Goal: Find specific page/section: Find specific page/section

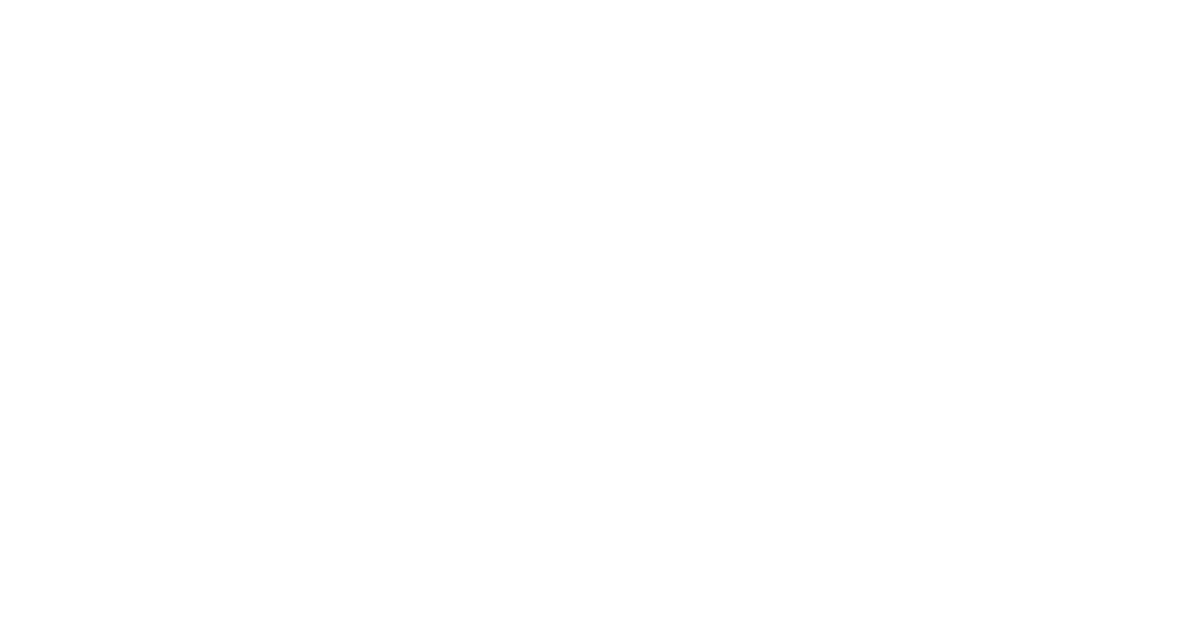
select select
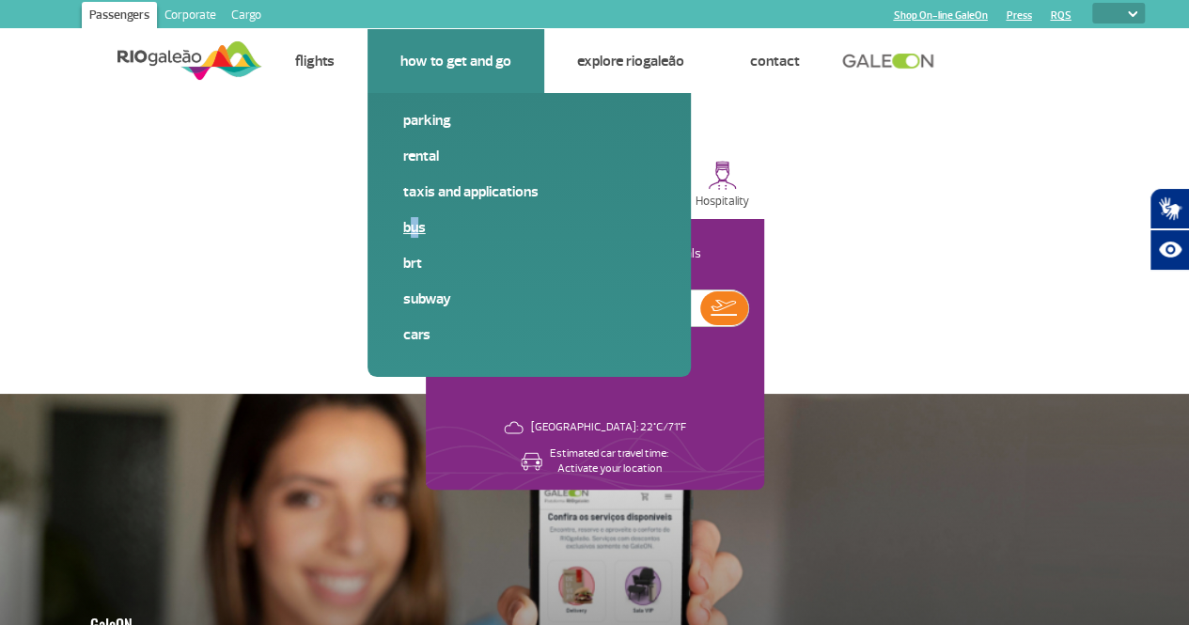
drag, startPoint x: 404, startPoint y: 239, endPoint x: 412, endPoint y: 231, distance: 10.6
click at [412, 231] on span "Bus" at bounding box center [529, 235] width 252 height 36
click at [412, 231] on link "Bus" at bounding box center [529, 227] width 252 height 21
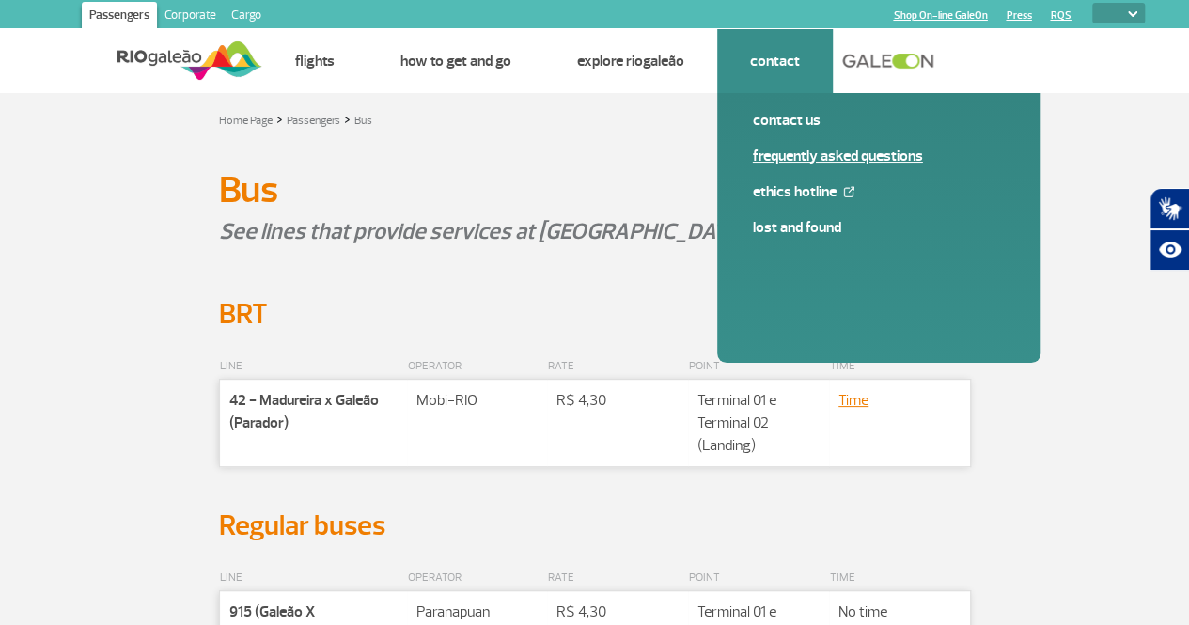
click at [810, 148] on link "Frequently Asked Questions" at bounding box center [879, 156] width 252 height 21
